Goal: Task Accomplishment & Management: Use online tool/utility

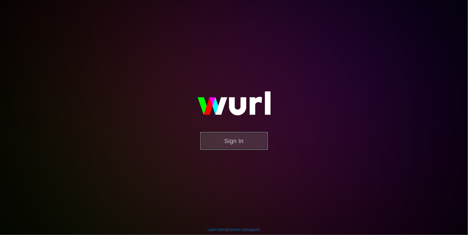
click at [258, 133] on button "Sign In" at bounding box center [234, 141] width 67 height 18
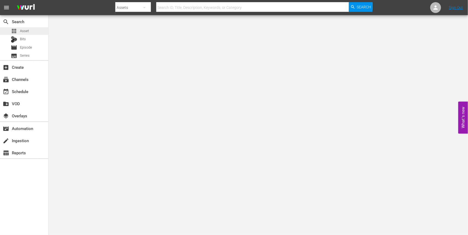
click at [33, 31] on div "apps Asset" at bounding box center [24, 31] width 48 height 8
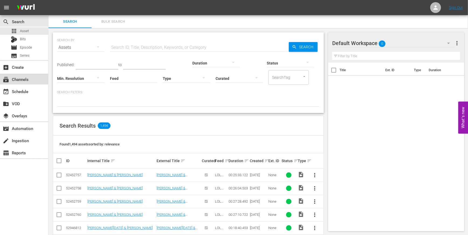
click at [15, 81] on div "subscriptions Channels" at bounding box center [15, 78] width 30 height 5
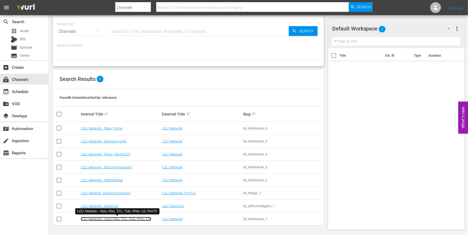
scroll to position [0, 0]
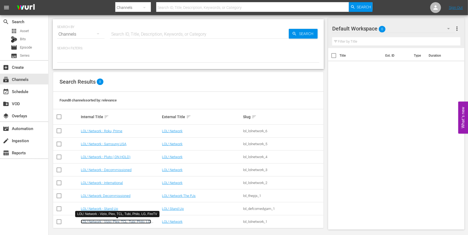
click at [135, 219] on td "LOL! Network - Vizio, Plex, TCL, Tubi, Philo, LG, FireTV" at bounding box center [120, 221] width 81 height 13
click at [140, 220] on link "LOL! Network - Vizio, Plex, TCL, Tubi, Philo, LG, FireTV" at bounding box center [116, 223] width 70 height 8
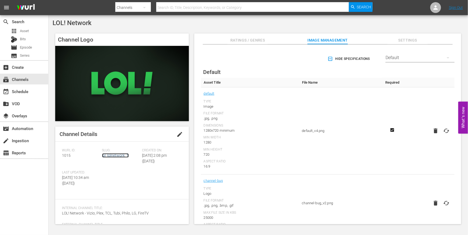
click at [118, 153] on link "lol_lolnetwork_1" at bounding box center [115, 155] width 27 height 4
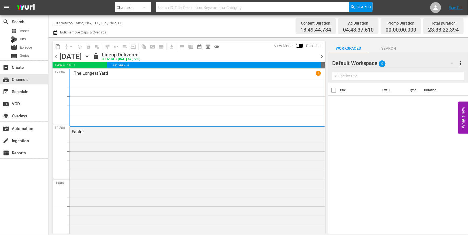
click at [90, 56] on icon "button" at bounding box center [87, 56] width 6 height 6
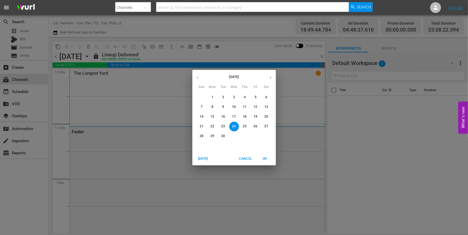
click at [220, 141] on div "31 1 2 3 4 5 6 7 8 9 10 11 12 13 14 15 16 17 18 19 20 21 22 23 24 25 26 27 28 2…" at bounding box center [234, 121] width 84 height 58
click at [222, 138] on p "30" at bounding box center [223, 136] width 4 height 5
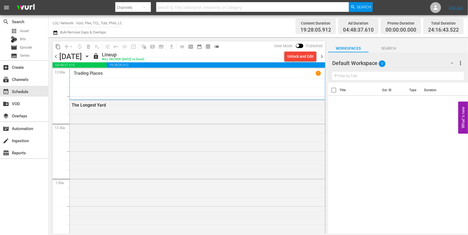
click at [90, 57] on icon "button" at bounding box center [87, 56] width 6 height 6
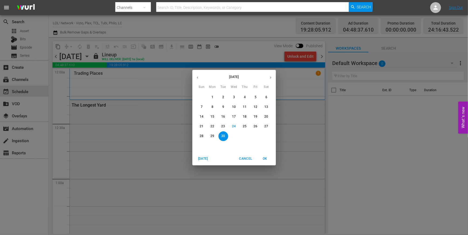
drag, startPoint x: 271, startPoint y: 79, endPoint x: 266, endPoint y: 79, distance: 4.9
click at [270, 79] on icon "button" at bounding box center [271, 77] width 4 height 4
click at [236, 108] on span "8" at bounding box center [234, 107] width 10 height 5
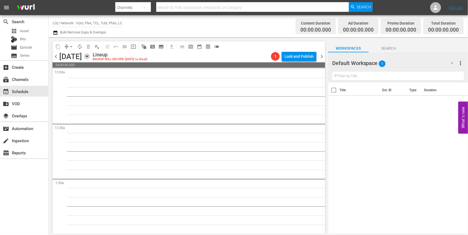
click at [90, 55] on icon "button" at bounding box center [87, 56] width 6 height 6
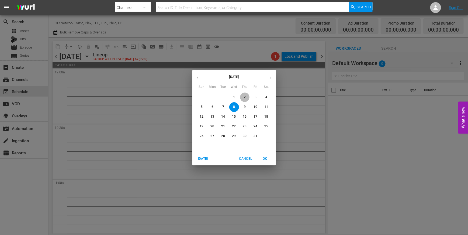
click at [242, 97] on span "2" at bounding box center [245, 97] width 10 height 5
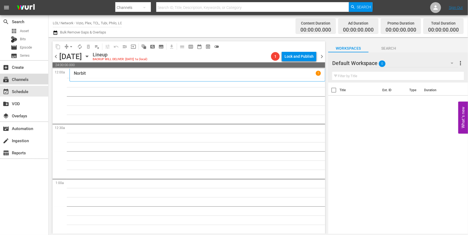
click at [32, 81] on div "subscriptions Channels" at bounding box center [24, 79] width 48 height 11
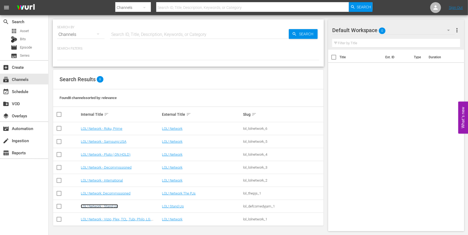
click at [108, 206] on link "LOL! Network - Stand Up" at bounding box center [99, 206] width 37 height 4
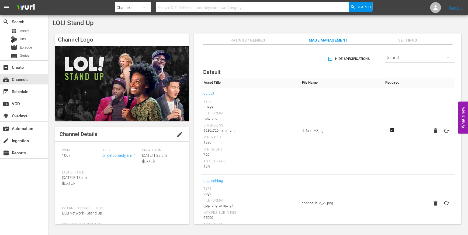
scroll to position [2, 0]
click at [127, 156] on div "Slug: lol_defcomedyjam_1" at bounding box center [122, 157] width 40 height 22
click at [128, 156] on div "Slug: lol_defcomedyjam_1" at bounding box center [122, 157] width 40 height 22
click at [128, 155] on link "lol_defcomedyjam_1" at bounding box center [119, 153] width 34 height 4
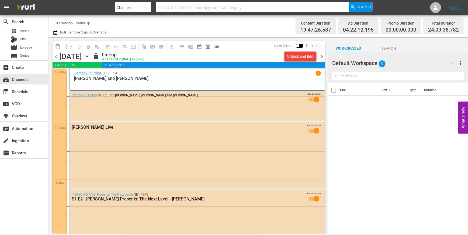
click at [90, 59] on icon "button" at bounding box center [87, 56] width 6 height 6
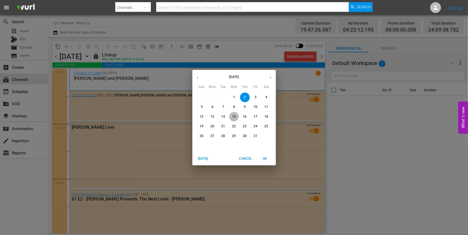
click at [237, 115] on span "15" at bounding box center [234, 116] width 10 height 5
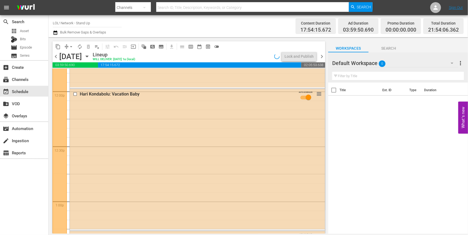
scroll to position [1360, 0]
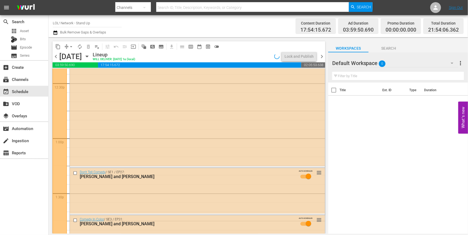
click at [88, 57] on icon "button" at bounding box center [87, 56] width 2 height 1
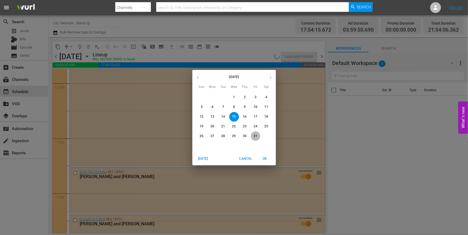
click at [253, 140] on button "31" at bounding box center [256, 136] width 10 height 10
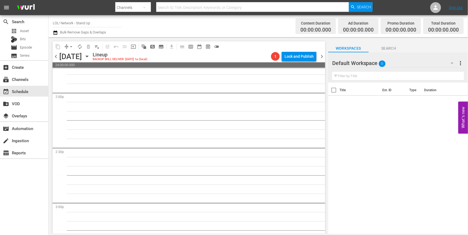
click at [90, 57] on icon "button" at bounding box center [87, 56] width 6 height 6
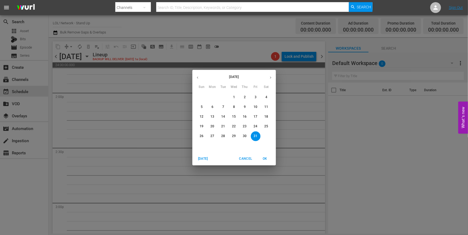
click at [223, 135] on p "28" at bounding box center [223, 136] width 4 height 5
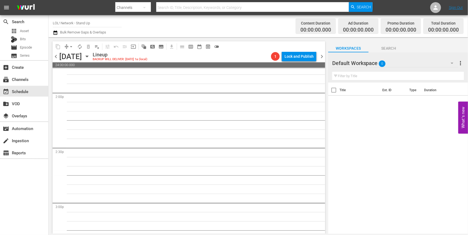
click at [90, 59] on icon "button" at bounding box center [87, 56] width 6 height 6
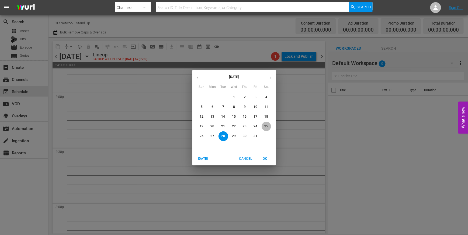
click at [270, 124] on span "25" at bounding box center [267, 126] width 10 height 5
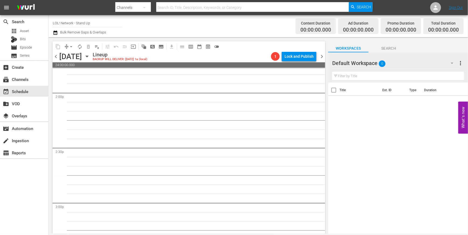
click at [91, 58] on div "[DATE] [DATE]" at bounding box center [75, 56] width 32 height 9
click at [146, 54] on div "chevron_left [DATE] [DATE] Lineup BACKUP WILL DELIVER: [DATE] 1a (local) 1 Lock…" at bounding box center [189, 57] width 273 height 11
click at [88, 56] on icon "button" at bounding box center [87, 56] width 2 height 1
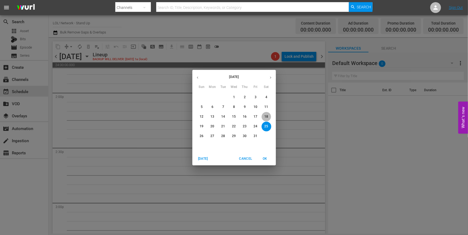
click at [269, 117] on span "18" at bounding box center [267, 116] width 10 height 5
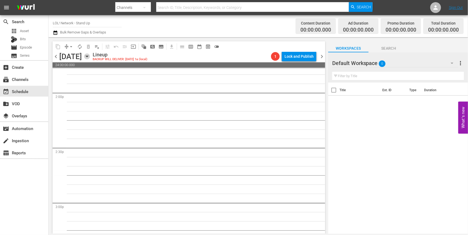
click at [90, 57] on icon "button" at bounding box center [87, 56] width 6 height 6
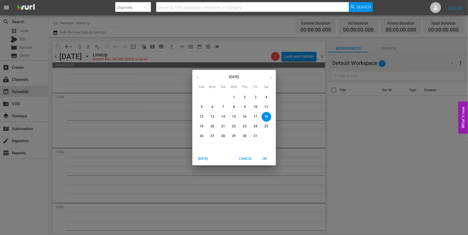
click at [205, 116] on span "12" at bounding box center [202, 116] width 10 height 5
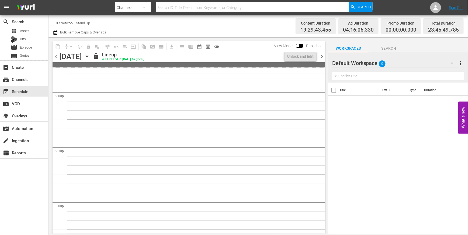
scroll to position [1434, 0]
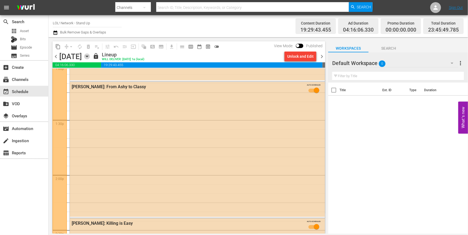
click at [90, 54] on icon "button" at bounding box center [87, 56] width 6 height 6
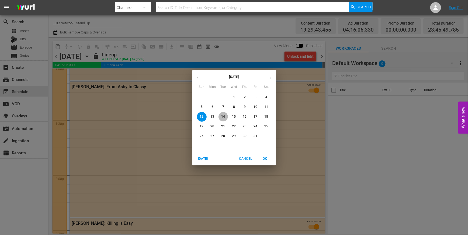
click at [227, 118] on span "14" at bounding box center [224, 116] width 10 height 5
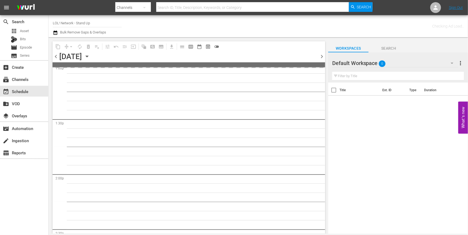
scroll to position [1516, 0]
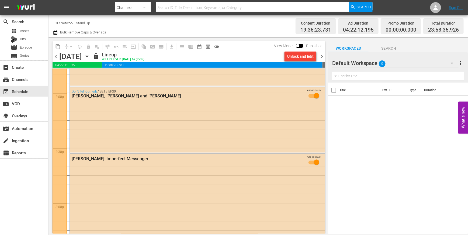
click at [91, 53] on div "[DATE] [DATE]" at bounding box center [75, 56] width 32 height 9
click at [90, 57] on icon "button" at bounding box center [87, 56] width 6 height 6
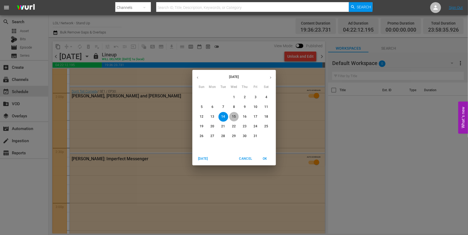
click at [238, 117] on span "15" at bounding box center [234, 116] width 10 height 5
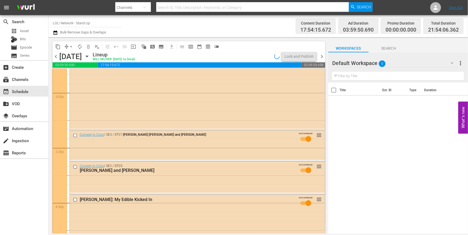
scroll to position [1470, 0]
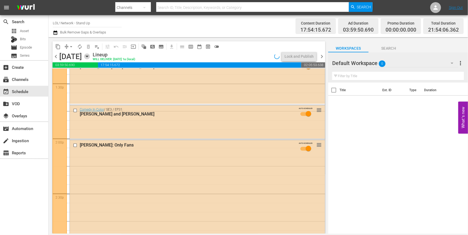
click at [90, 56] on icon "button" at bounding box center [87, 56] width 6 height 6
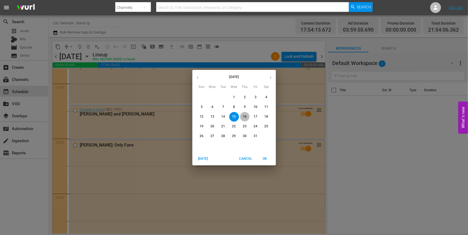
click at [246, 118] on p "16" at bounding box center [245, 116] width 4 height 5
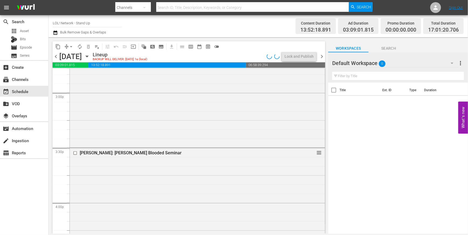
scroll to position [1553, 0]
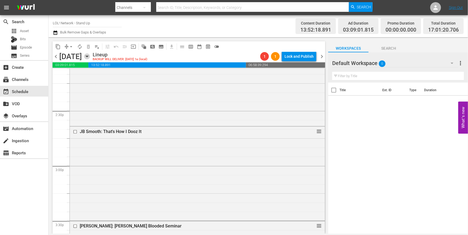
drag, startPoint x: 145, startPoint y: 57, endPoint x: 180, endPoint y: 67, distance: 36.4
click at [91, 58] on div "[DATE] [DATE]" at bounding box center [75, 56] width 32 height 9
click at [90, 57] on icon "button" at bounding box center [87, 56] width 6 height 6
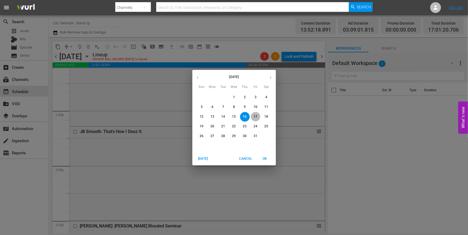
click at [257, 117] on p "17" at bounding box center [256, 116] width 4 height 5
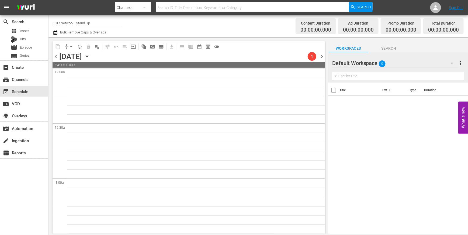
click at [90, 57] on icon "button" at bounding box center [87, 56] width 6 height 6
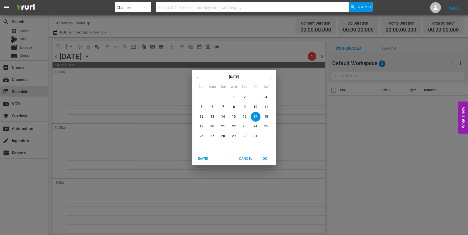
click at [249, 114] on div "16" at bounding box center [245, 117] width 11 height 10
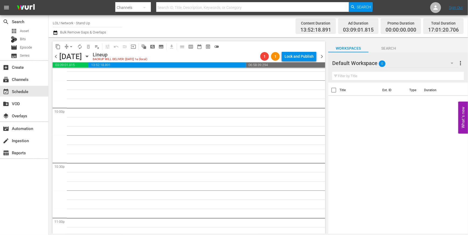
scroll to position [2475, 0]
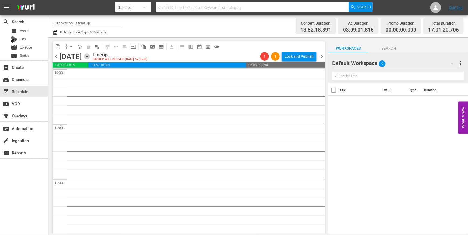
click at [90, 59] on icon "button" at bounding box center [87, 56] width 6 height 6
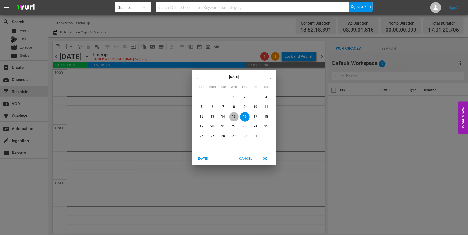
click at [235, 118] on p "15" at bounding box center [234, 116] width 4 height 5
